Goal: Transaction & Acquisition: Purchase product/service

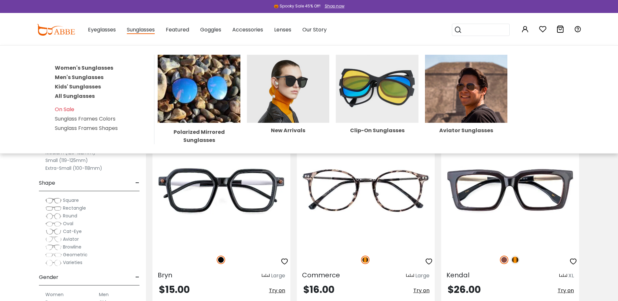
click at [143, 29] on span "Sunglasses" at bounding box center [141, 30] width 28 height 8
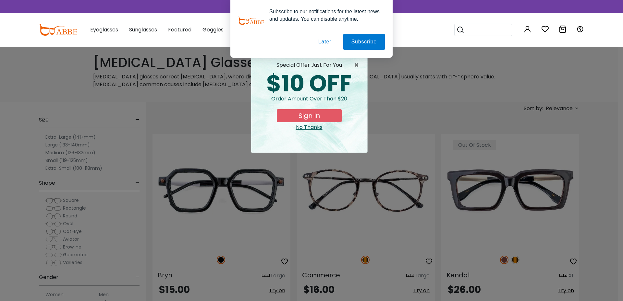
click at [474, 57] on div "Subscribe to our notifications for the latest news and updates. You can disable…" at bounding box center [311, 29] width 623 height 58
click at [357, 66] on span "×" at bounding box center [358, 65] width 8 height 8
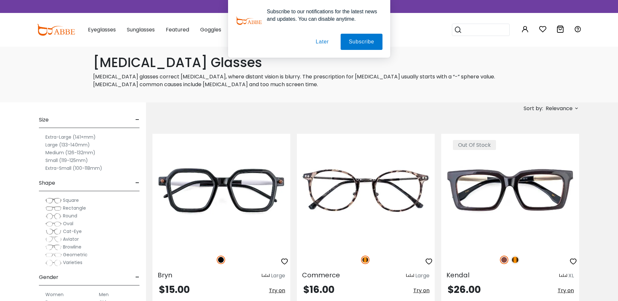
click at [125, 51] on div "Subscribe to our notifications for the latest news and updates. You can disable…" at bounding box center [309, 29] width 618 height 58
click at [13, 49] on div "Subscribe to our notifications for the latest news and updates. You can disable…" at bounding box center [309, 29] width 618 height 58
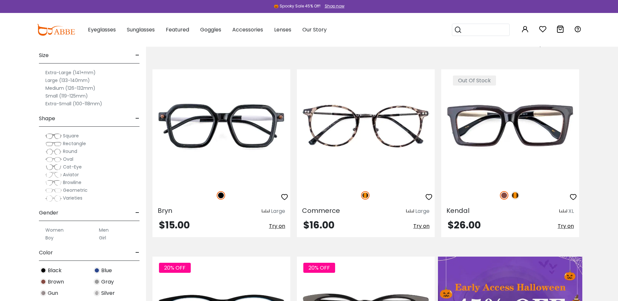
scroll to position [65, 0]
click at [52, 79] on label "Large (133-140mm)" at bounding box center [67, 80] width 44 height 8
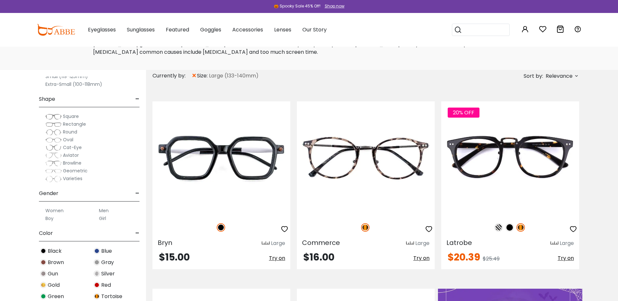
scroll to position [65, 0]
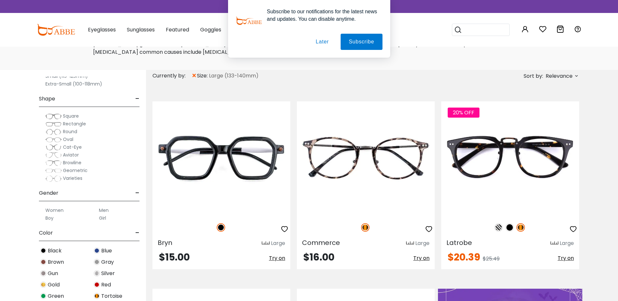
click at [138, 30] on div "Subscribe to our notifications for the latest news and updates. You can disable…" at bounding box center [309, 29] width 618 height 58
click at [139, 30] on div "Subscribe to our notifications for the latest news and updates. You can disable…" at bounding box center [309, 29] width 618 height 58
click at [434, 49] on div "Subscribe to our notifications for the latest news and updates. You can disable…" at bounding box center [309, 29] width 618 height 58
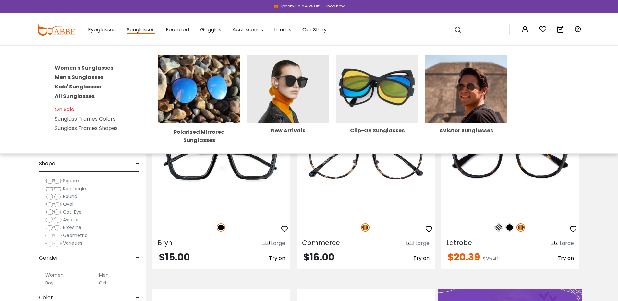
click at [134, 31] on span "Sunglasses" at bounding box center [141, 30] width 28 height 8
click at [89, 76] on link "Men's Sunglasses" at bounding box center [79, 77] width 49 height 7
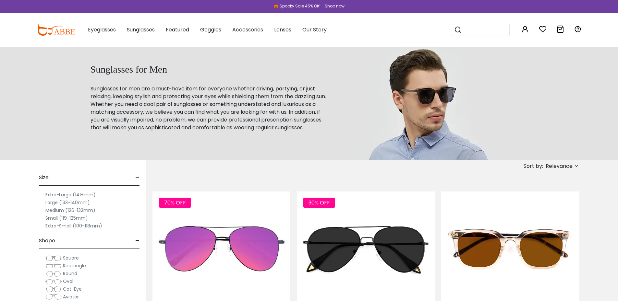
click at [73, 203] on label "Large (133-140mm)" at bounding box center [67, 203] width 44 height 8
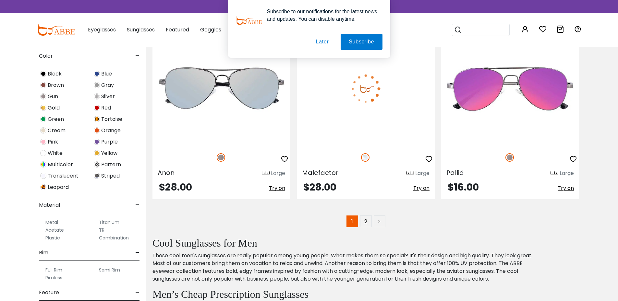
scroll to position [3762, 0]
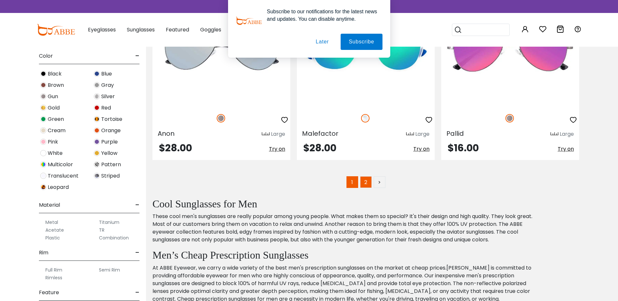
click at [365, 183] on link "2" at bounding box center [366, 182] width 12 height 12
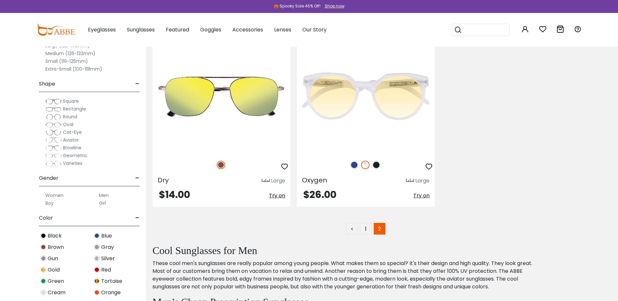
scroll to position [162, 0]
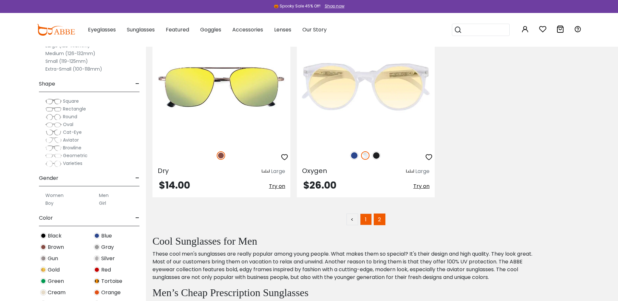
click at [367, 219] on link "1" at bounding box center [366, 220] width 12 height 12
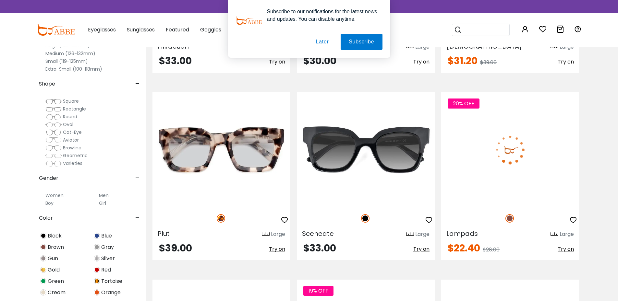
scroll to position [2984, 0]
